Goal: Information Seeking & Learning: Learn about a topic

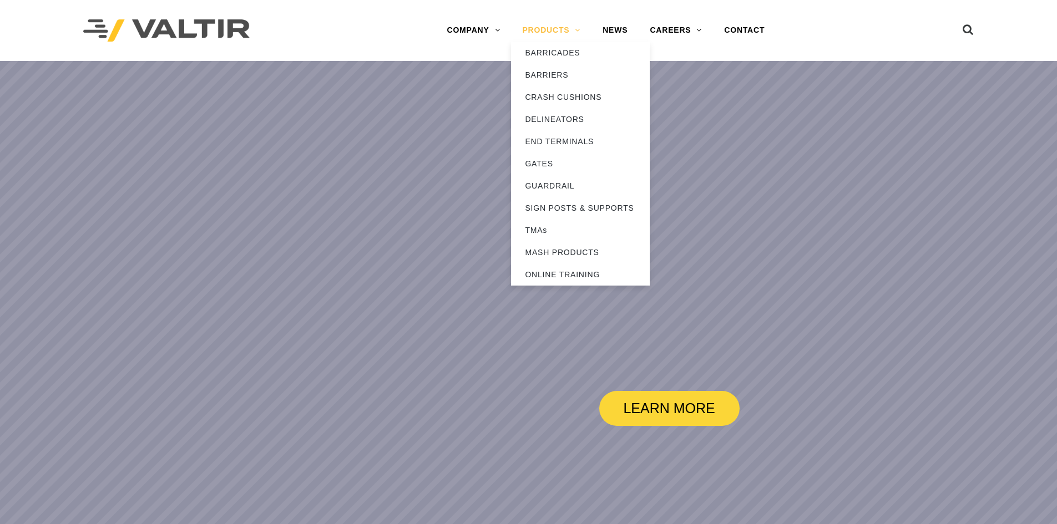
click at [530, 28] on link "PRODUCTS" at bounding box center [551, 30] width 80 height 22
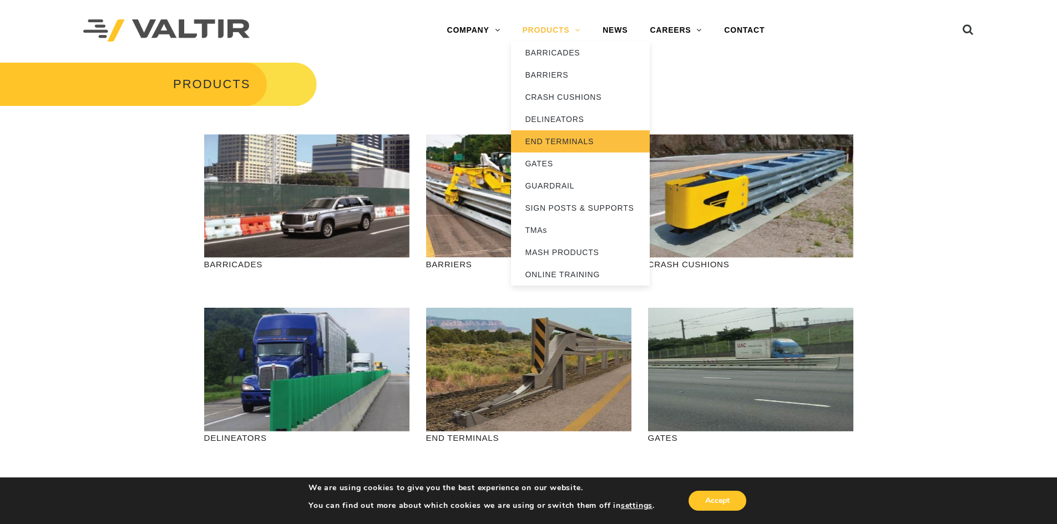
click at [560, 140] on link "END TERMINALS" at bounding box center [580, 141] width 139 height 22
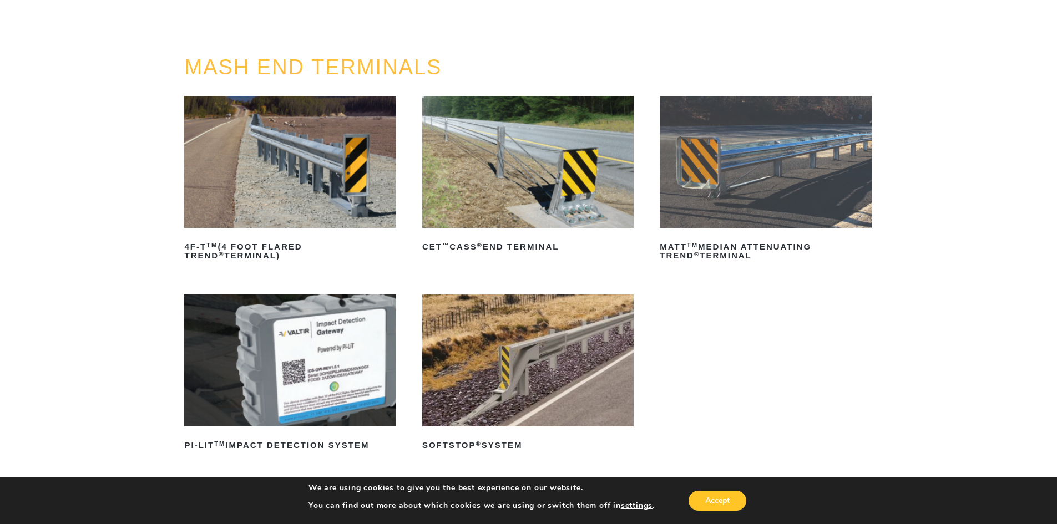
scroll to position [111, 0]
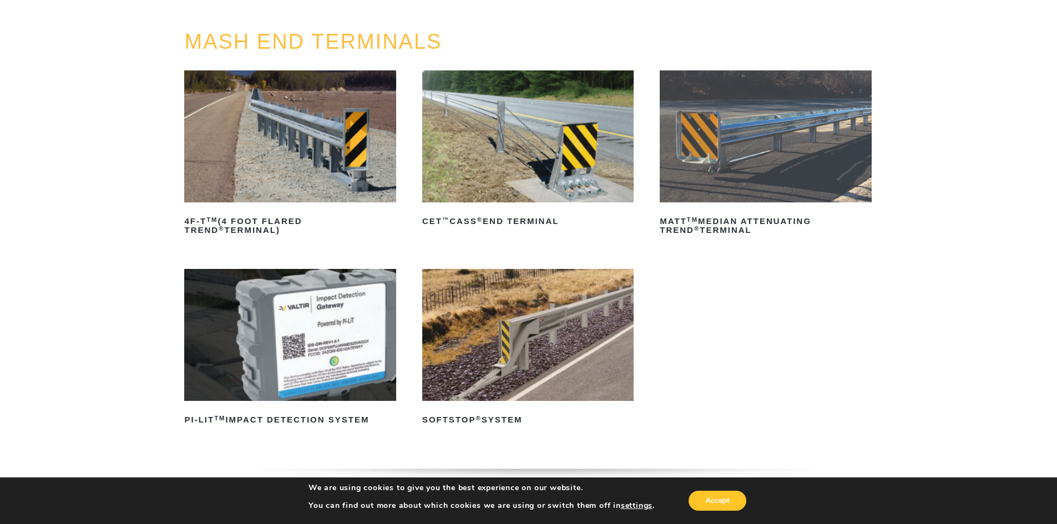
click at [748, 149] on img at bounding box center [765, 136] width 211 height 132
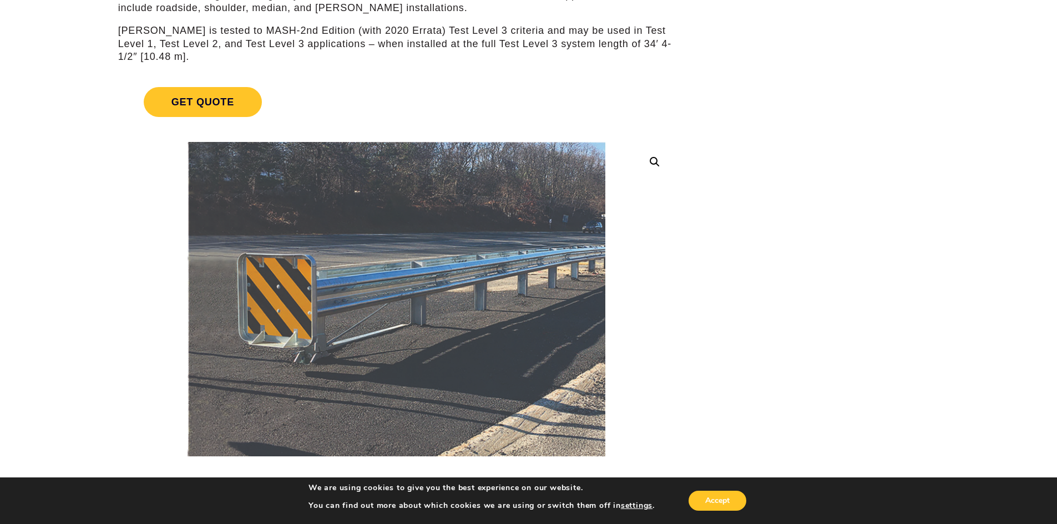
scroll to position [222, 0]
